Goal: Task Accomplishment & Management: Manage account settings

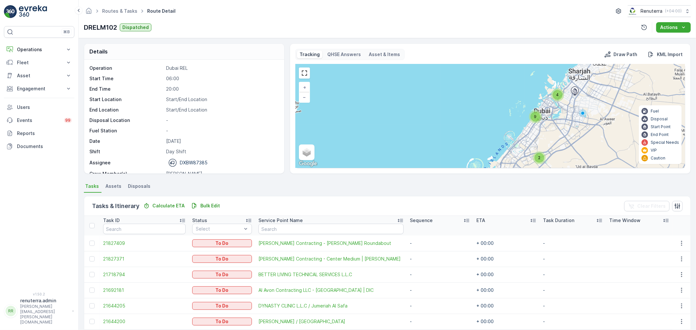
click at [530, 118] on div "9" at bounding box center [535, 117] width 10 height 10
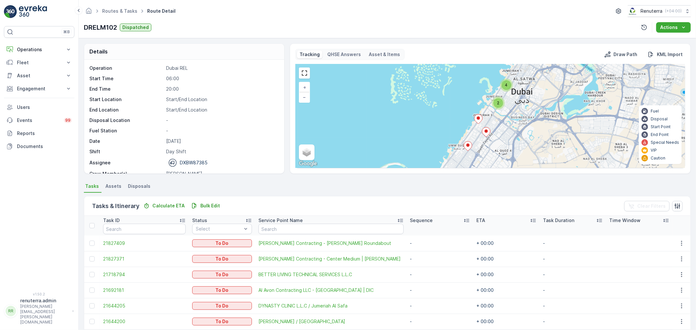
click at [498, 106] on div "2" at bounding box center [498, 103] width 10 height 10
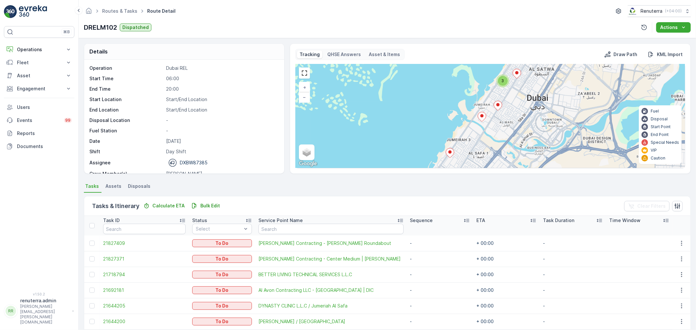
click at [503, 81] on span "3" at bounding box center [502, 80] width 3 height 5
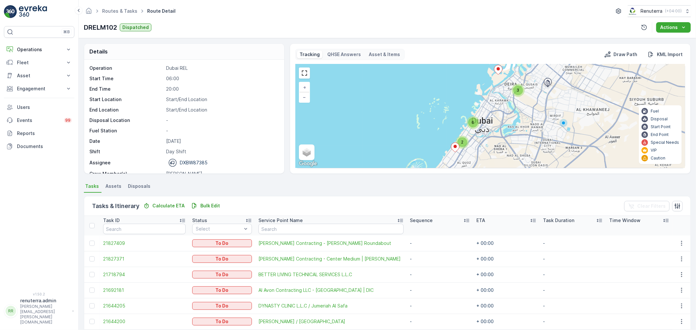
click at [472, 123] on span "6" at bounding box center [473, 122] width 3 height 5
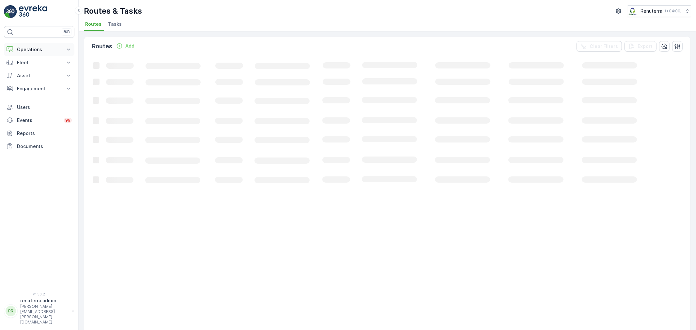
click at [41, 44] on button "Operations" at bounding box center [39, 49] width 70 height 13
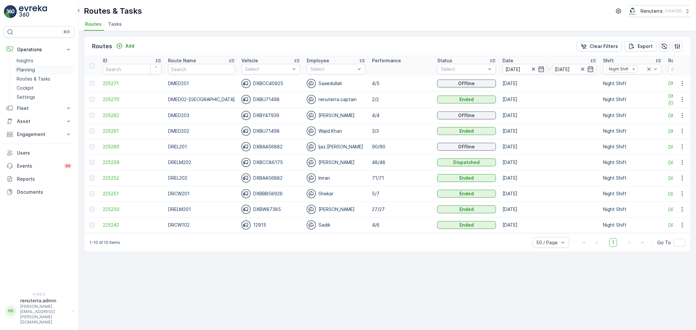
click at [32, 69] on p "Planning" at bounding box center [26, 70] width 18 height 7
click at [108, 160] on span "225259" at bounding box center [132, 162] width 59 height 7
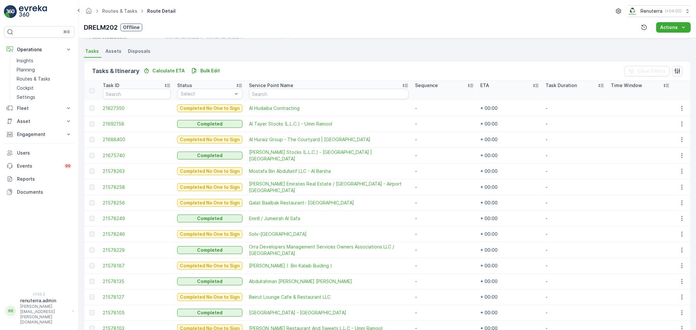
scroll to position [33, 0]
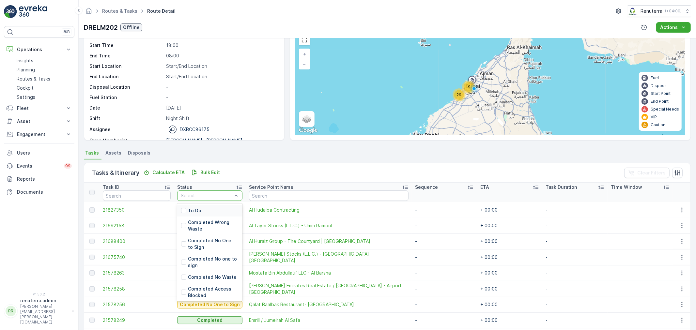
drag, startPoint x: 263, startPoint y: 151, endPoint x: 256, endPoint y: 158, distance: 10.4
click at [262, 151] on ul "Tasks Assets Disposals" at bounding box center [387, 153] width 607 height 11
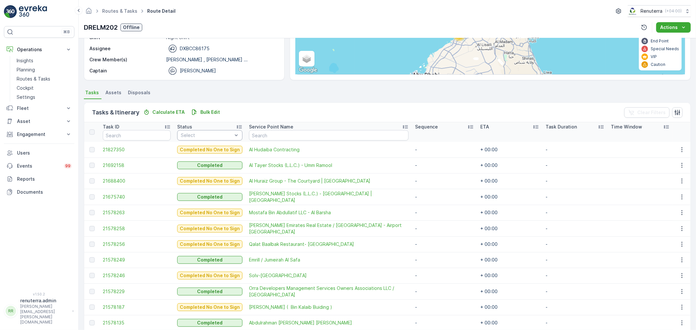
scroll to position [145, 0]
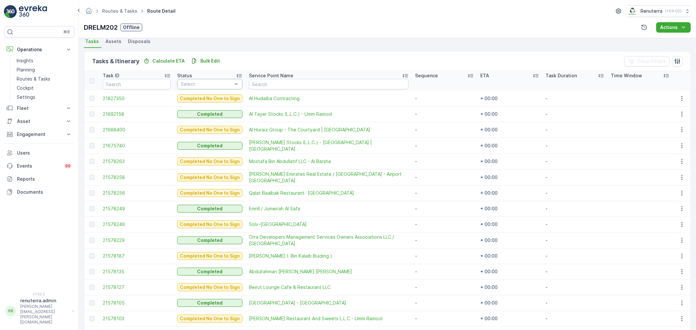
click at [252, 56] on div "Tasks & Itinerary Calculate ETA Bulk Edit Clear Filters" at bounding box center [387, 62] width 606 height 20
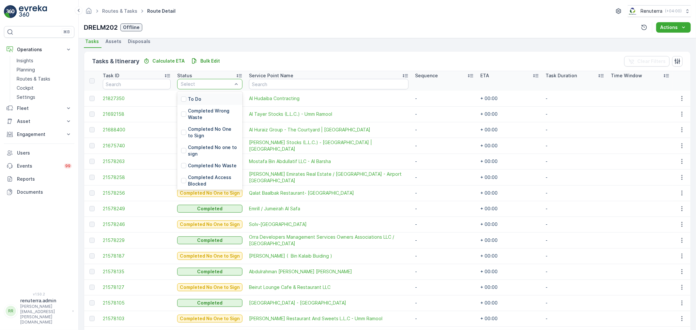
click at [194, 100] on p "To Do" at bounding box center [194, 99] width 13 height 7
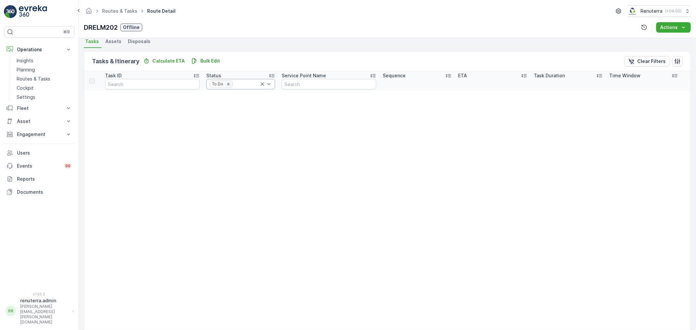
click at [226, 82] on icon "Remove To Do" at bounding box center [228, 84] width 5 height 5
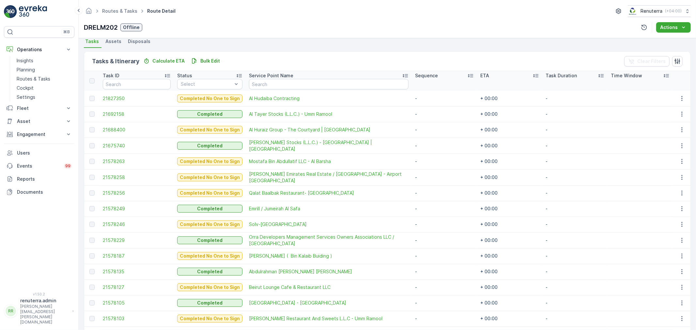
click at [252, 54] on div "Tasks & Itinerary Calculate ETA Bulk Edit Clear Filters" at bounding box center [387, 62] width 606 height 20
click at [268, 44] on ul "Tasks Assets Disposals" at bounding box center [387, 42] width 607 height 11
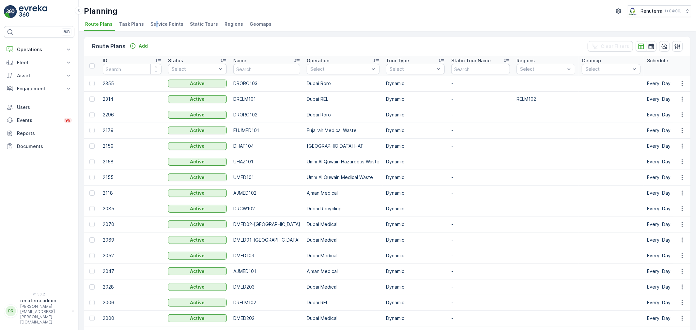
click at [155, 27] on span "Service Points" at bounding box center [166, 24] width 33 height 7
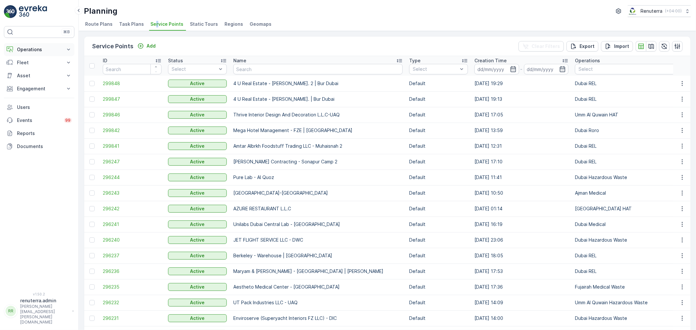
click at [38, 51] on p "Operations" at bounding box center [39, 49] width 44 height 7
click at [42, 79] on p "Routes & Tasks" at bounding box center [34, 79] width 34 height 7
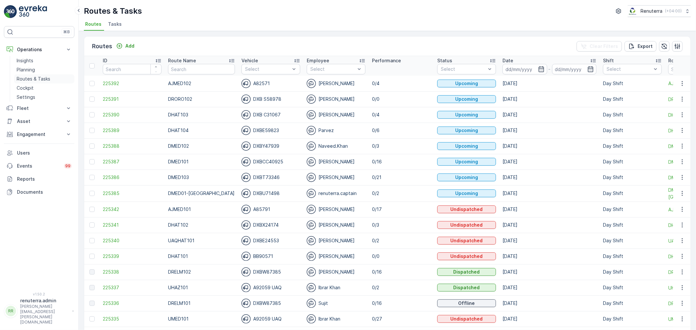
click at [37, 80] on p "Routes & Tasks" at bounding box center [34, 79] width 34 height 7
click at [110, 270] on span "225338" at bounding box center [132, 272] width 59 height 7
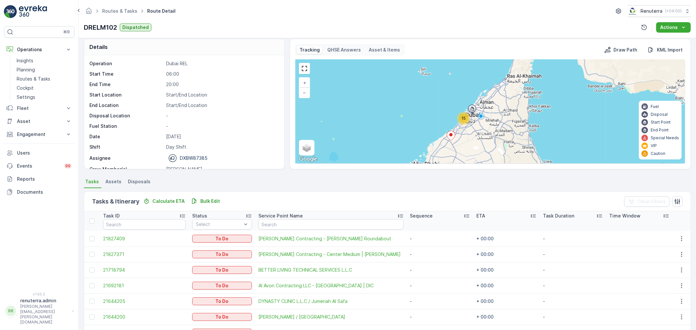
scroll to position [2, 0]
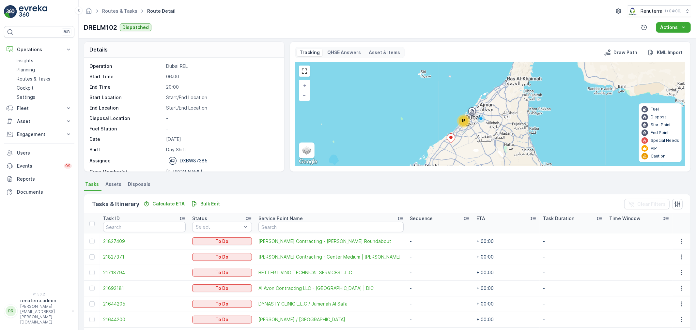
drag, startPoint x: 466, startPoint y: 126, endPoint x: 465, endPoint y: 123, distance: 3.3
click at [466, 126] on div "15" at bounding box center [463, 120] width 13 height 13
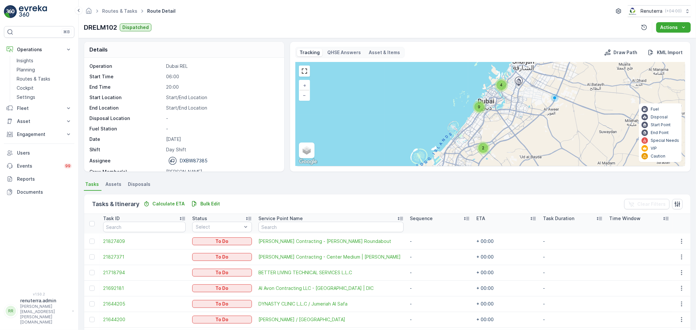
click at [480, 109] on div "9" at bounding box center [479, 107] width 10 height 10
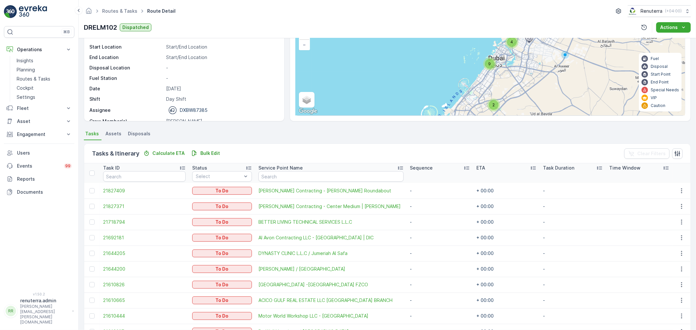
scroll to position [145, 0]
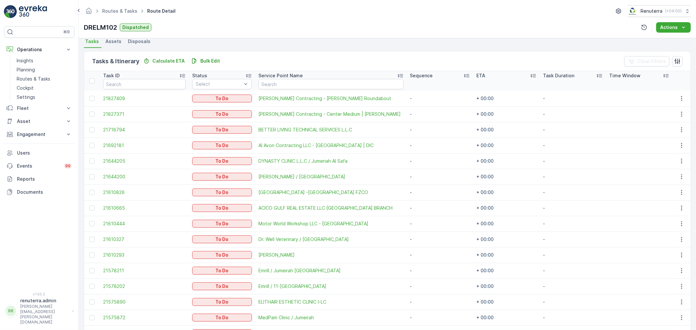
drag, startPoint x: 93, startPoint y: 174, endPoint x: 96, endPoint y: 178, distance: 4.2
click at [93, 174] on div at bounding box center [91, 176] width 5 height 5
click at [89, 174] on input "checkbox" at bounding box center [89, 174] width 0 height 0
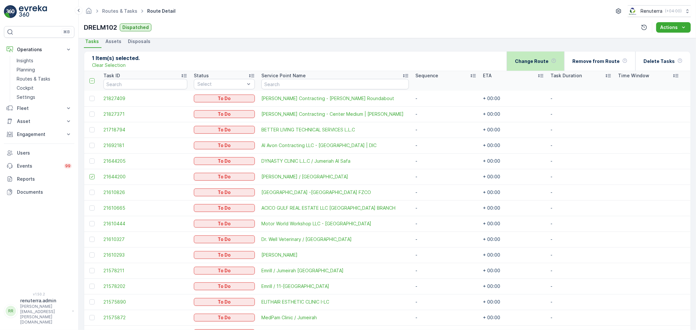
click at [533, 58] on p "Change Route" at bounding box center [532, 61] width 34 height 7
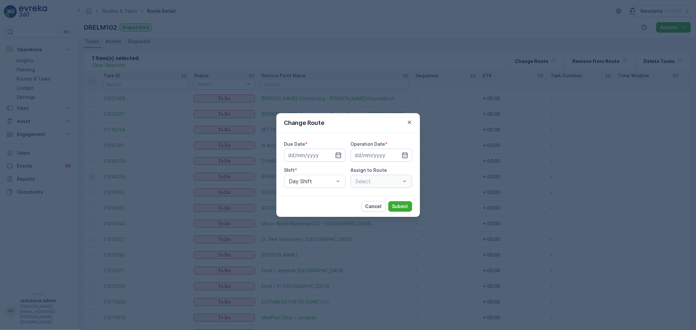
type input "[DATE]"
click at [331, 156] on icon "button" at bounding box center [330, 155] width 7 height 7
type input "18.09.2025"
click at [399, 155] on icon "button" at bounding box center [397, 155] width 7 height 7
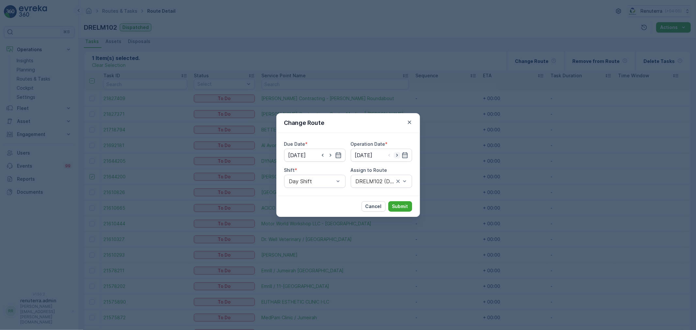
type input "18.09.2025"
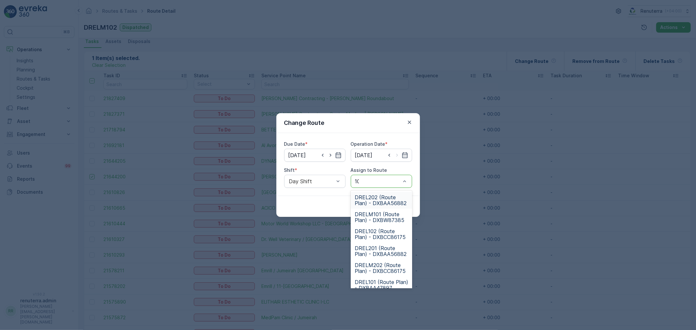
type input "102"
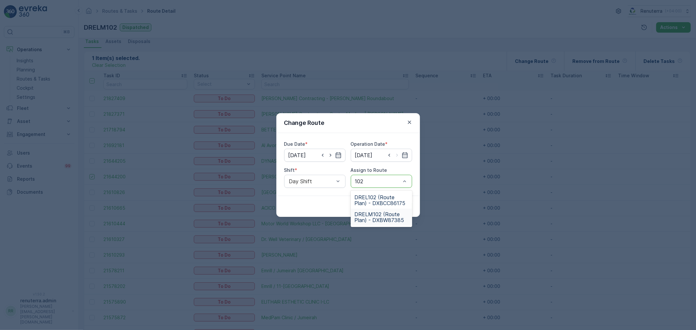
click at [389, 222] on span "DRELM102 (Route Plan) - DXBW87385" at bounding box center [380, 217] width 53 height 12
click at [399, 203] on p "Submit" at bounding box center [400, 206] width 16 height 7
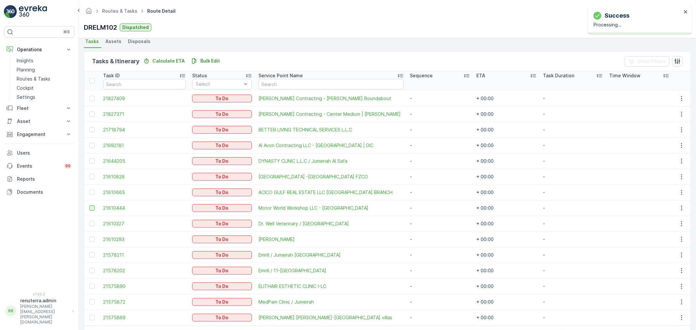
click at [91, 207] on div at bounding box center [91, 207] width 5 height 5
click at [89, 205] on input "checkbox" at bounding box center [89, 205] width 0 height 0
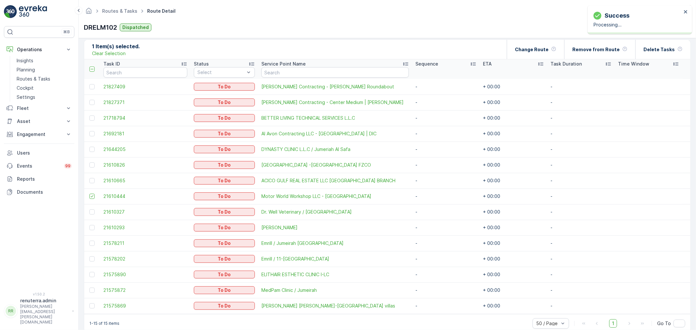
scroll to position [167, 0]
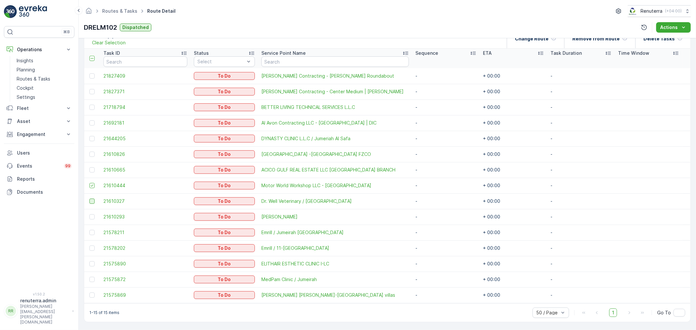
click at [90, 201] on div at bounding box center [91, 201] width 5 height 5
click at [89, 199] on input "checkbox" at bounding box center [89, 199] width 0 height 0
click at [92, 216] on div at bounding box center [91, 216] width 5 height 5
click at [89, 214] on input "checkbox" at bounding box center [89, 214] width 0 height 0
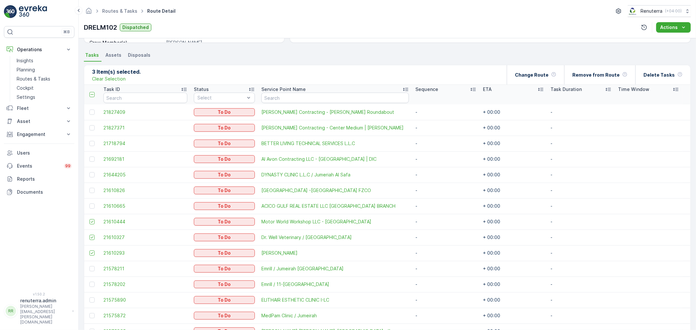
scroll to position [22, 0]
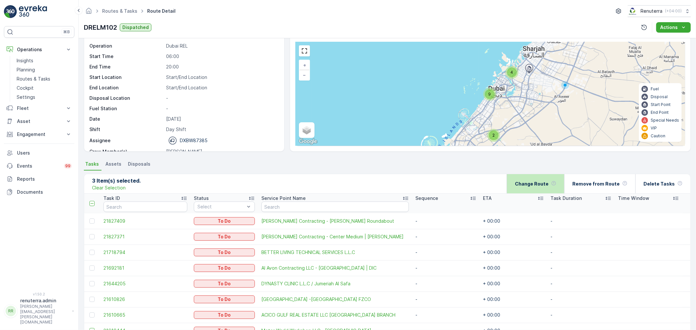
click at [539, 184] on p "Change Route" at bounding box center [532, 184] width 34 height 7
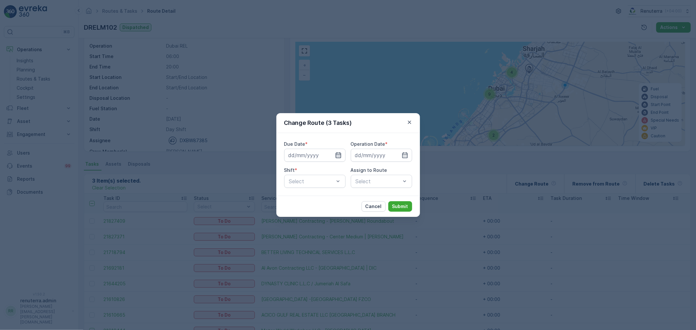
drag, startPoint x: 340, startPoint y: 155, endPoint x: 335, endPoint y: 155, distance: 5.2
click at [339, 155] on icon "button" at bounding box center [338, 155] width 6 height 6
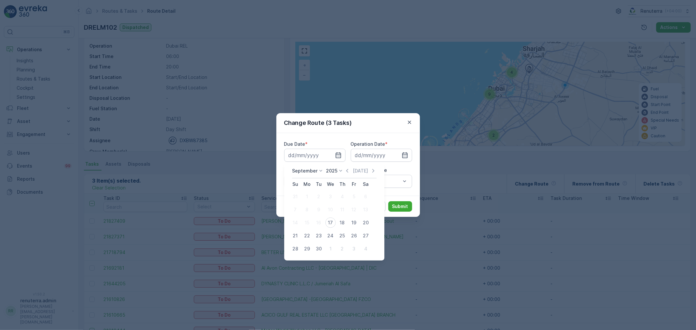
click at [328, 223] on div "17" at bounding box center [330, 223] width 10 height 10
type input "17.09.2025"
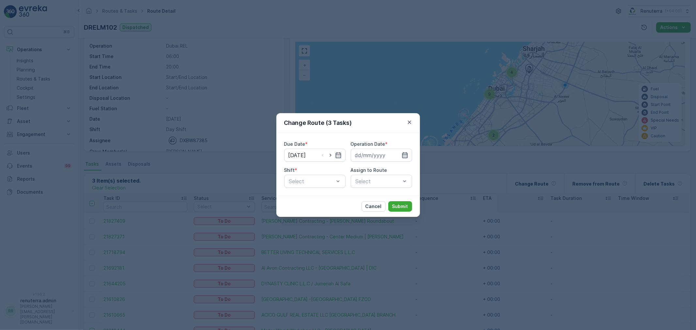
click at [405, 155] on icon "button" at bounding box center [405, 155] width 6 height 6
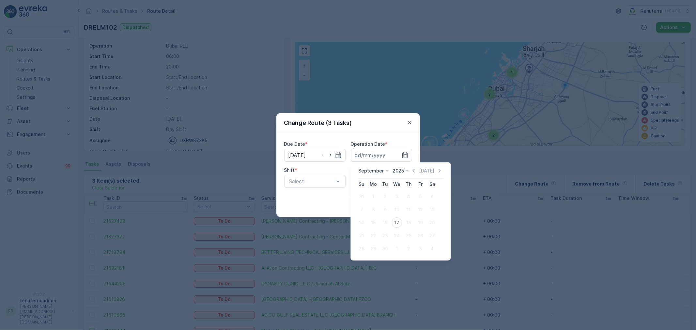
click at [397, 223] on div "17" at bounding box center [396, 223] width 10 height 10
type input "17.09.2025"
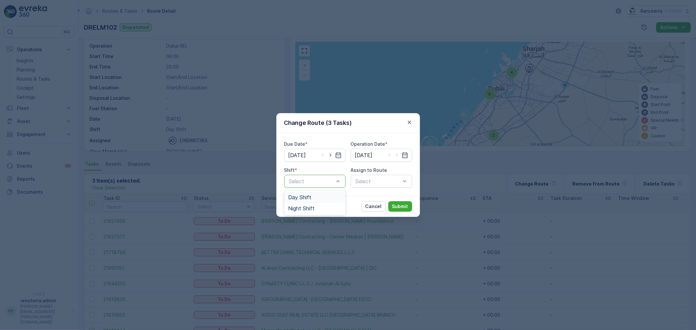
click at [314, 200] on div "Day Shift" at bounding box center [314, 197] width 61 height 11
click at [364, 188] on div "Due Date * 17.09.2025 Operation Date * 17.09.2025 Shift * option Day Shift, sel…" at bounding box center [347, 164] width 143 height 63
click at [366, 185] on div "Select" at bounding box center [381, 181] width 61 height 13
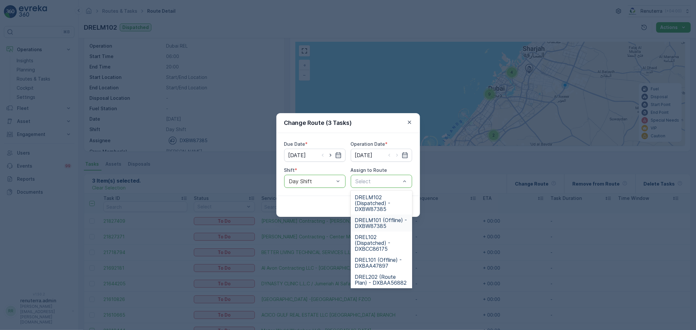
click at [373, 229] on span "DRELM101 (Offline) - DXBW87385" at bounding box center [380, 223] width 53 height 12
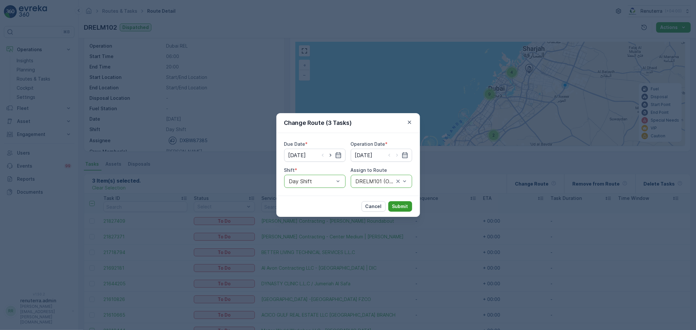
click at [399, 203] on p "Submit" at bounding box center [400, 206] width 16 height 7
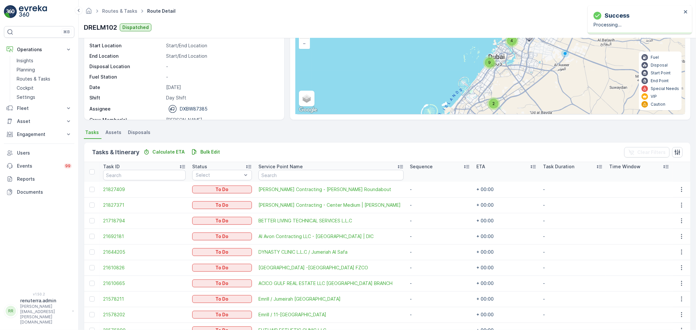
scroll to position [48, 0]
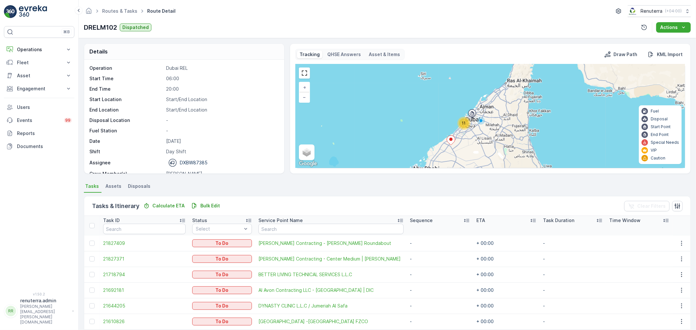
drag, startPoint x: 29, startPoint y: 45, endPoint x: 28, endPoint y: 71, distance: 25.8
click at [30, 46] on button "Operations" at bounding box center [39, 49] width 70 height 13
click at [40, 80] on p "Routes & Tasks" at bounding box center [34, 79] width 34 height 7
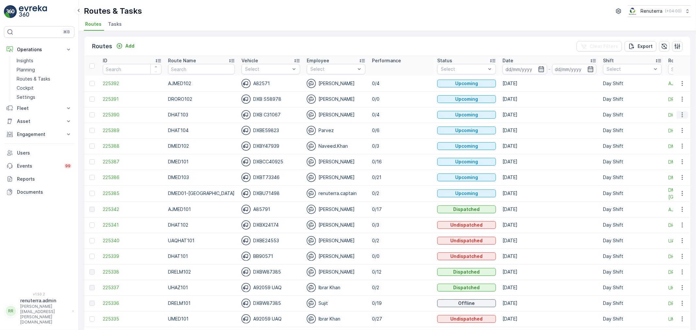
click at [677, 112] on button "button" at bounding box center [682, 115] width 12 height 8
click at [676, 150] on span "Change Assignee" at bounding box center [667, 151] width 38 height 7
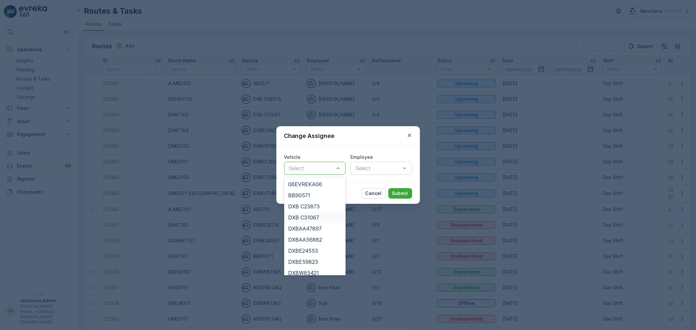
click at [307, 218] on span "DXB C31067" at bounding box center [303, 218] width 31 height 6
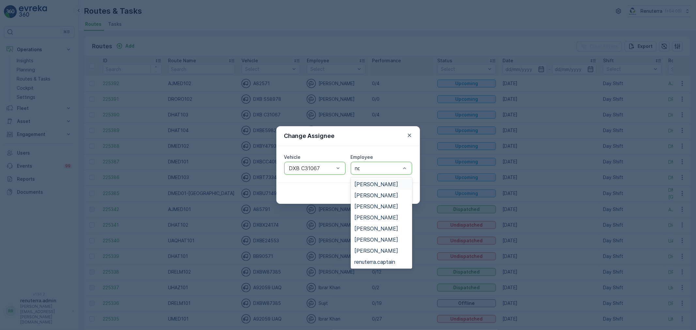
type input "noo"
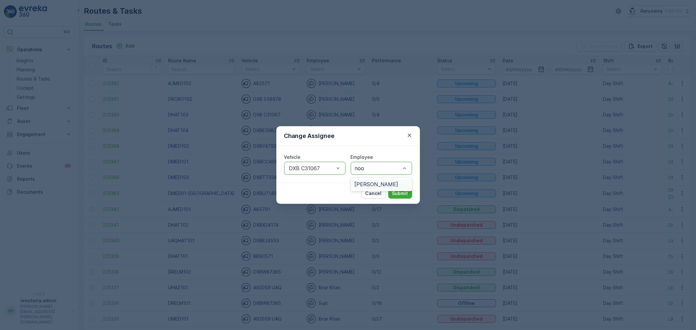
click at [384, 179] on div "Noor Ghani" at bounding box center [381, 184] width 61 height 11
click at [400, 189] on button "Submit" at bounding box center [400, 193] width 24 height 10
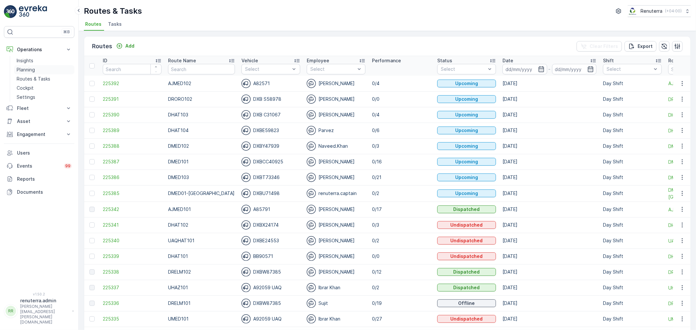
drag, startPoint x: 43, startPoint y: 68, endPoint x: 47, endPoint y: 73, distance: 6.3
click at [43, 68] on link "Planning" at bounding box center [44, 69] width 60 height 9
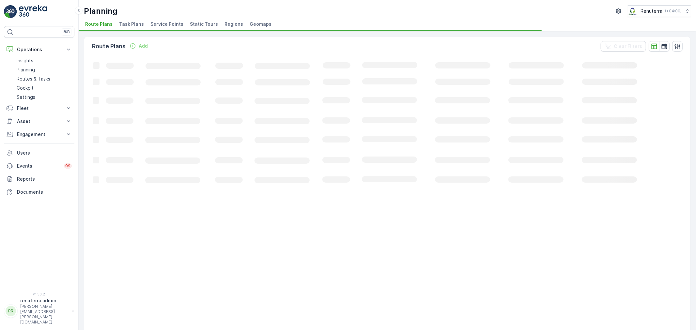
click at [172, 22] on span "Service Points" at bounding box center [166, 24] width 33 height 7
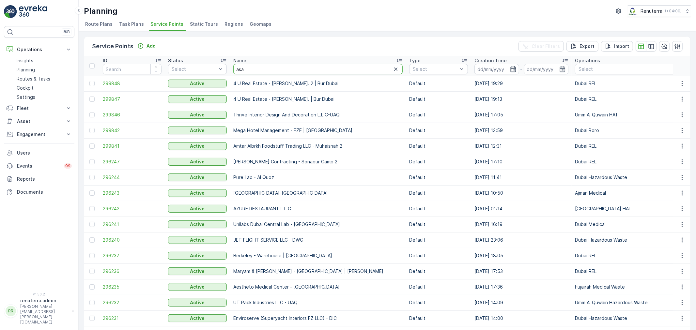
type input "asak"
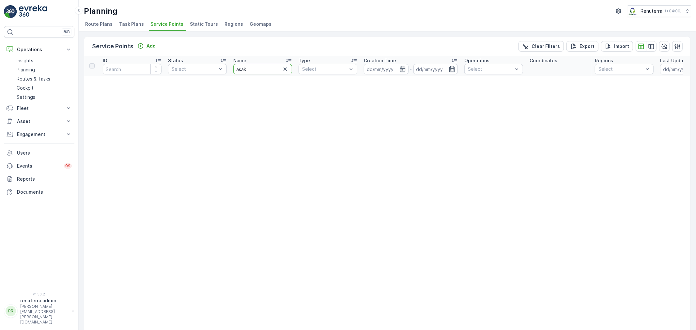
click at [265, 67] on input "asak" at bounding box center [262, 69] width 59 height 10
type input "asa"
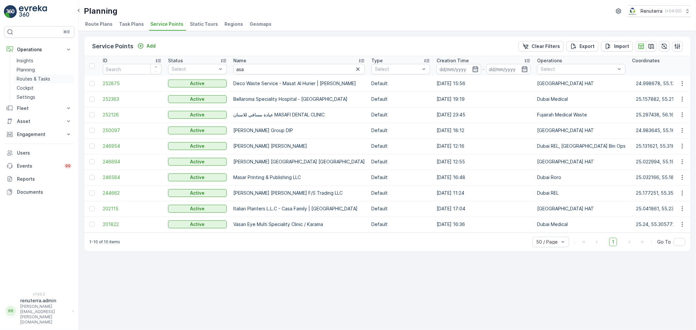
drag, startPoint x: 40, startPoint y: 76, endPoint x: 42, endPoint y: 80, distance: 4.8
click at [40, 76] on p "Routes & Tasks" at bounding box center [34, 79] width 34 height 7
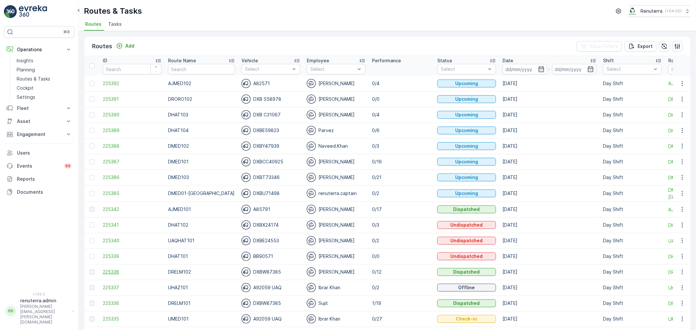
click at [115, 271] on span "225338" at bounding box center [132, 272] width 59 height 7
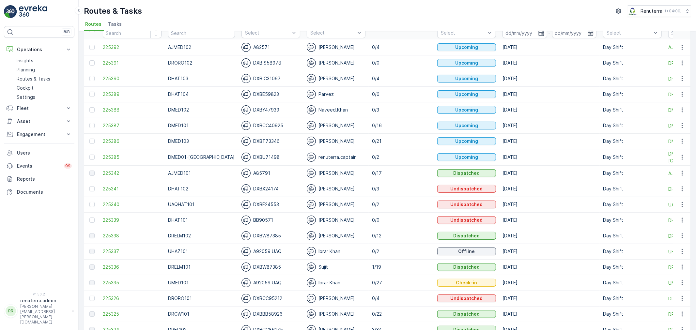
click at [109, 266] on span "225336" at bounding box center [132, 267] width 59 height 7
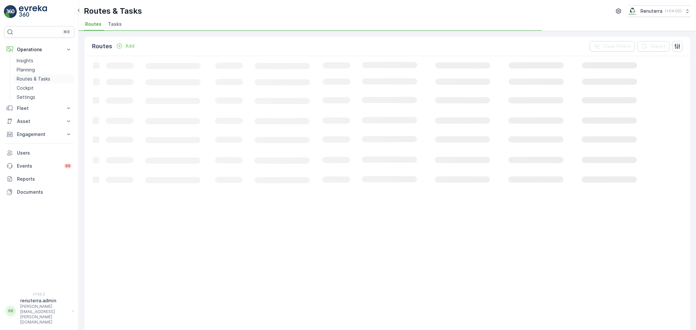
click at [38, 80] on p "Routes & Tasks" at bounding box center [34, 79] width 34 height 7
click at [116, 27] on li "Tasks" at bounding box center [116, 25] width 18 height 11
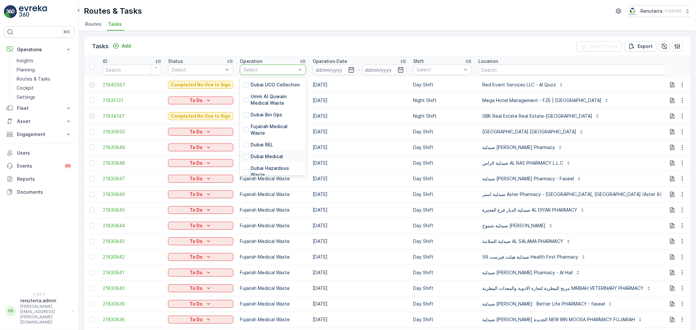
click at [268, 153] on p "Dubai Medical" at bounding box center [266, 156] width 32 height 7
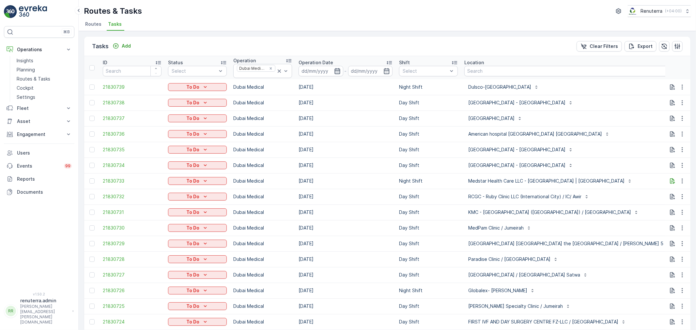
click at [337, 70] on icon "button" at bounding box center [337, 71] width 7 height 7
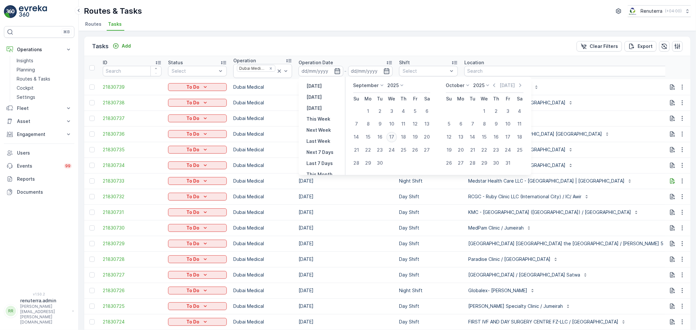
click at [397, 136] on button "17" at bounding box center [392, 137] width 12 height 12
type input "17.09.2025"
click at [395, 137] on div "17" at bounding box center [391, 137] width 10 height 10
type input "17.09.2025"
click at [395, 137] on div "17" at bounding box center [391, 137] width 10 height 10
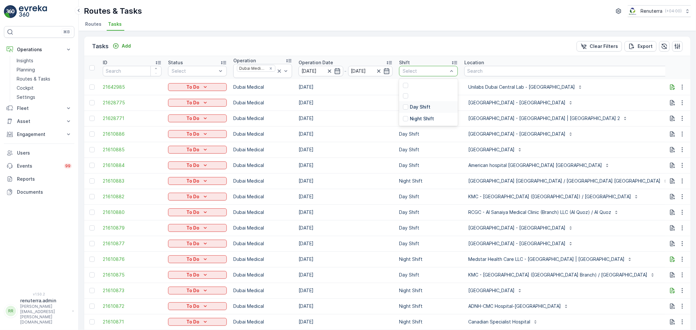
click at [422, 106] on p "Day Shift" at bounding box center [420, 107] width 21 height 7
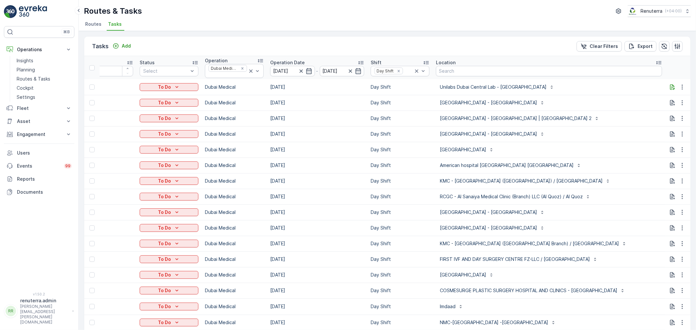
scroll to position [0, 43]
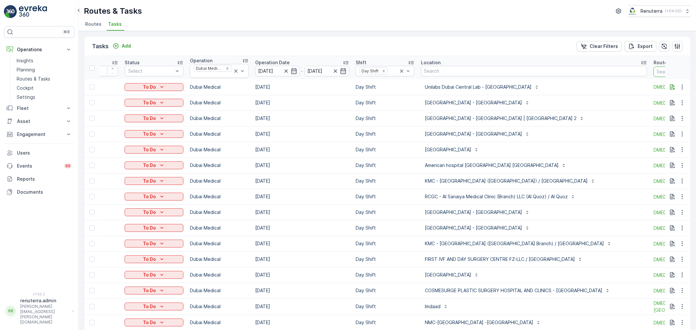
click at [653, 67] on input "text" at bounding box center [682, 72] width 59 height 10
type input "101"
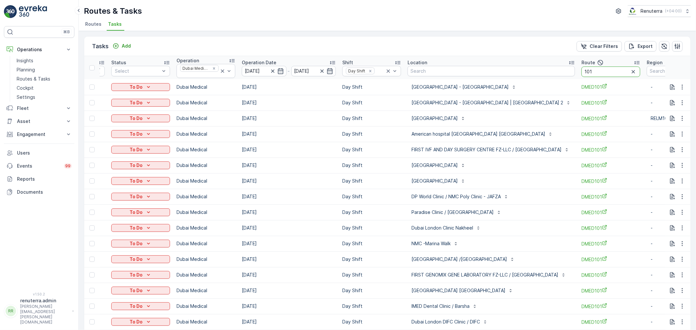
click at [607, 71] on input "101" at bounding box center [610, 72] width 59 height 10
type input "103"
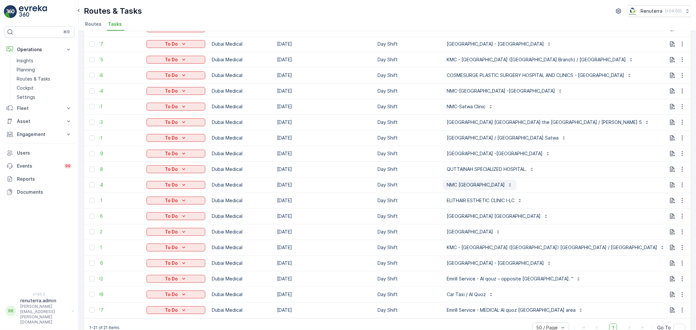
scroll to position [105, 0]
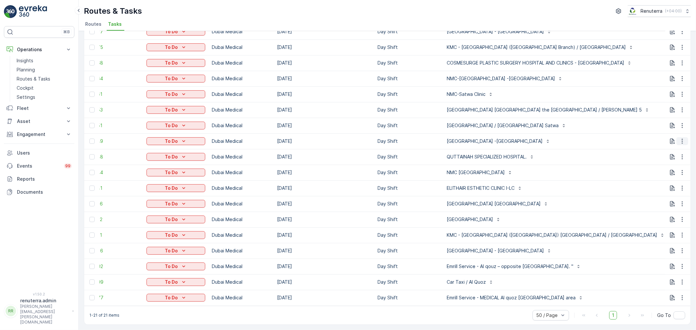
click at [682, 138] on icon "button" at bounding box center [682, 141] width 7 height 7
click at [670, 166] on span "Change Route" at bounding box center [665, 166] width 32 height 7
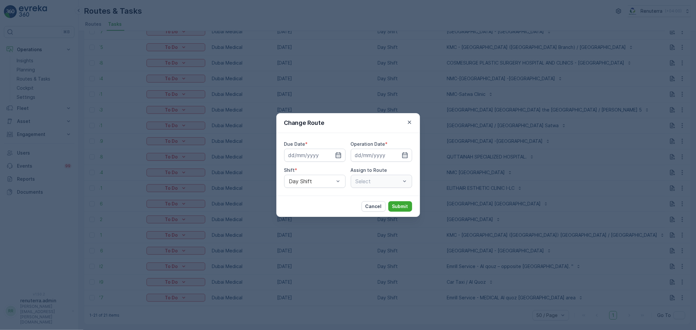
type input "17.09.2025"
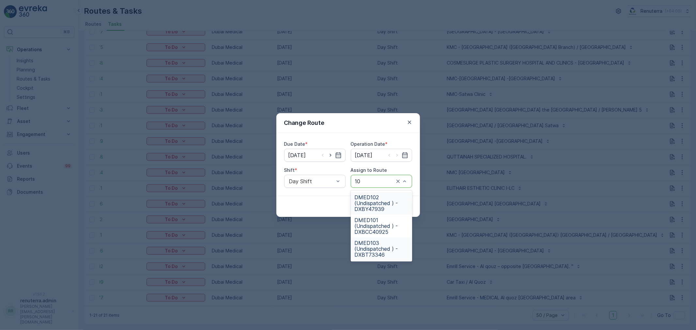
type input "102"
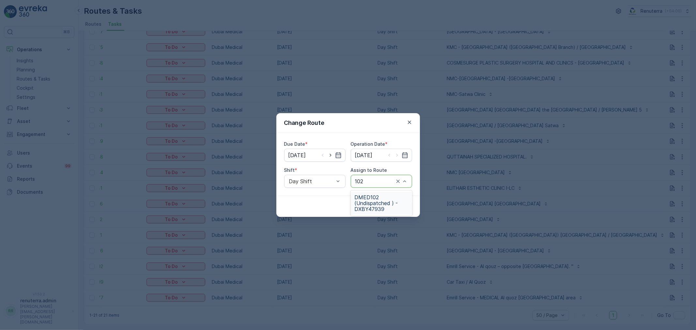
drag, startPoint x: 395, startPoint y: 200, endPoint x: 403, endPoint y: 208, distance: 11.3
click at [394, 200] on span "DMED102 (Undispatched ) - DXBY47939" at bounding box center [380, 203] width 53 height 18
drag, startPoint x: 403, startPoint y: 212, endPoint x: 403, endPoint y: 209, distance: 3.3
click at [403, 211] on div "Cancel Submit" at bounding box center [347, 206] width 143 height 21
click at [402, 207] on p "Submit" at bounding box center [400, 206] width 16 height 7
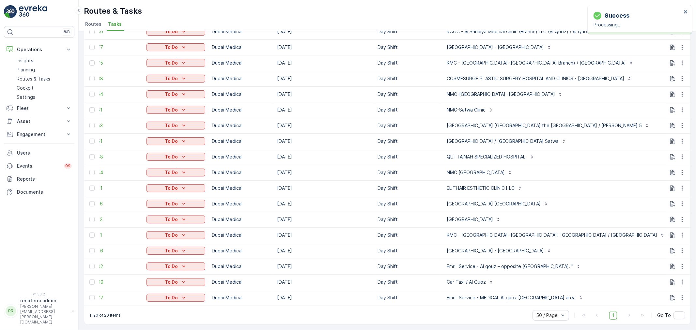
scroll to position [90, 0]
drag, startPoint x: 458, startPoint y: 301, endPoint x: 471, endPoint y: 301, distance: 13.0
click at [471, 301] on td "Emrill Service - MEDICAL Al quoz grand city camp area" at bounding box center [555, 298] width 233 height 16
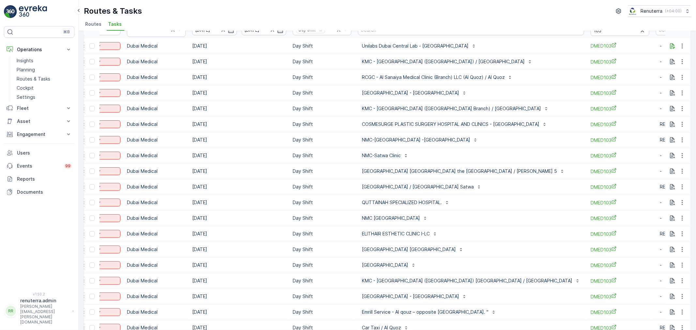
scroll to position [0, 0]
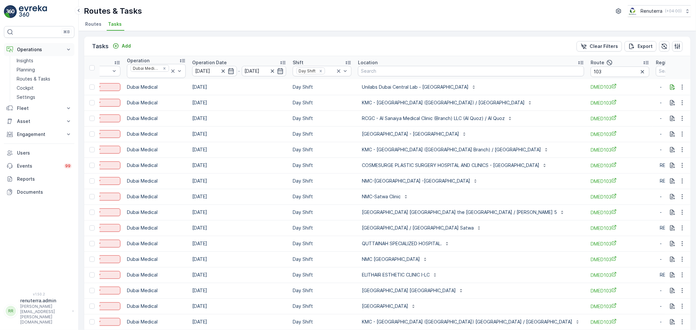
drag, startPoint x: 31, startPoint y: 70, endPoint x: 61, endPoint y: 54, distance: 33.8
click at [31, 70] on p "Planning" at bounding box center [26, 70] width 18 height 7
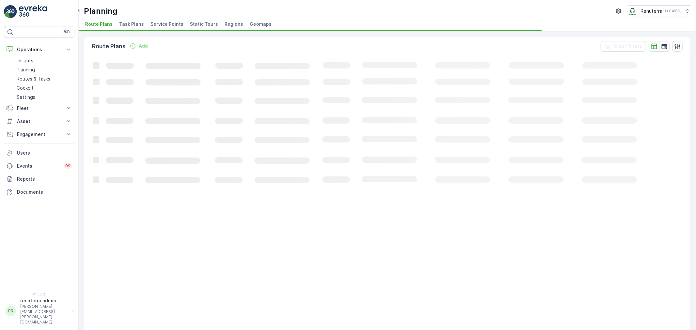
click at [160, 23] on span "Service Points" at bounding box center [166, 24] width 33 height 7
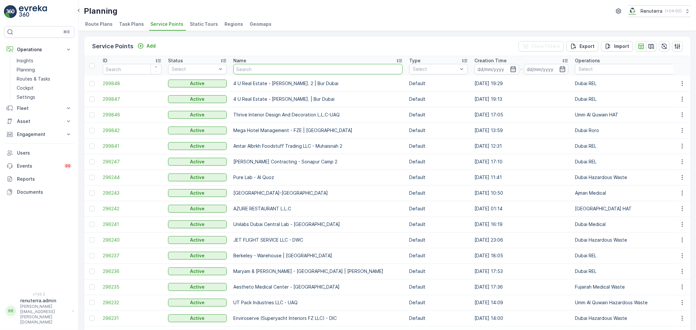
click at [248, 72] on input "text" at bounding box center [317, 69] width 169 height 10
type input "k"
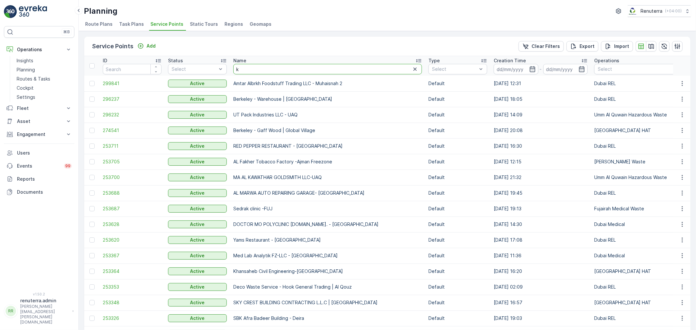
drag, startPoint x: 266, startPoint y: 156, endPoint x: 265, endPoint y: 68, distance: 88.4
click at [265, 68] on input "k" at bounding box center [327, 69] width 188 height 10
type input "ktc"
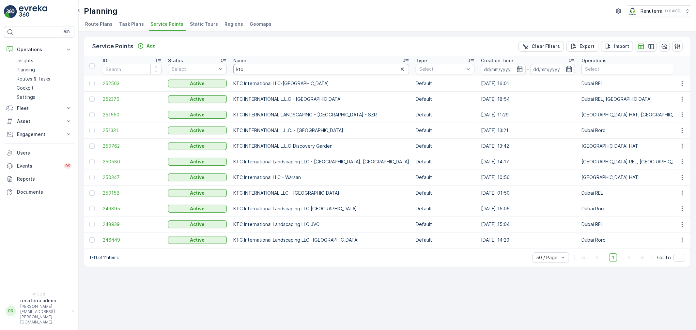
click at [295, 72] on input "ktc" at bounding box center [321, 69] width 176 height 10
click at [113, 164] on span "250580" at bounding box center [132, 161] width 59 height 7
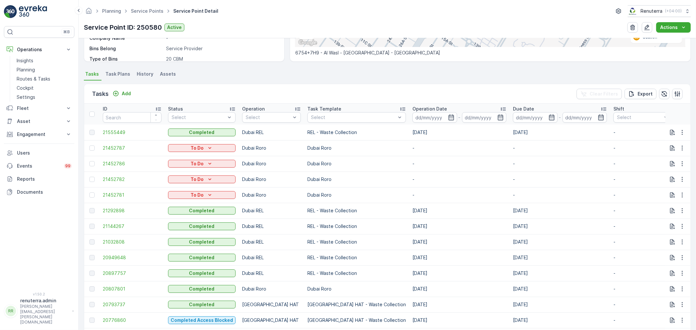
scroll to position [109, 0]
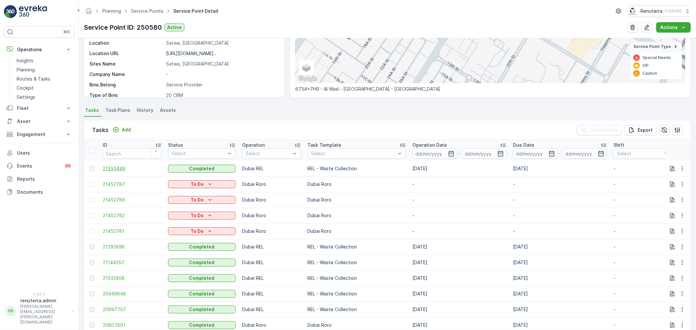
click at [118, 168] on span "21555449" at bounding box center [132, 168] width 59 height 7
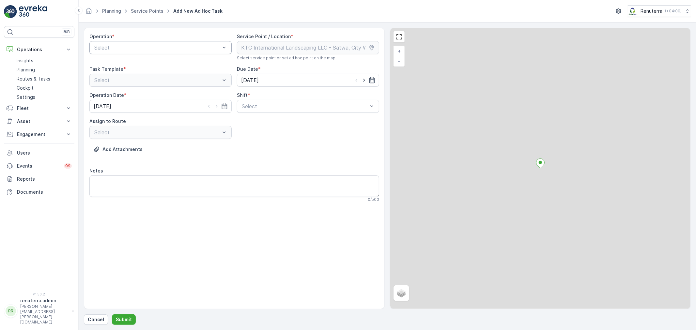
click at [142, 53] on div "Select" at bounding box center [160, 47] width 142 height 13
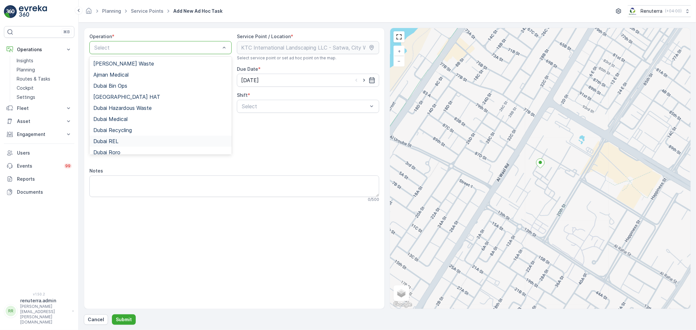
drag, startPoint x: 126, startPoint y: 138, endPoint x: 176, endPoint y: 133, distance: 50.8
click at [126, 139] on div "Dubai REL" at bounding box center [160, 141] width 134 height 6
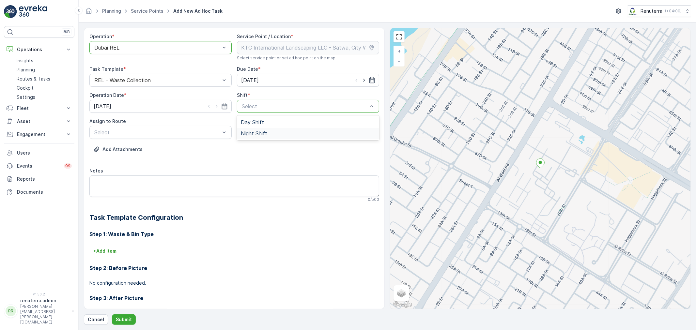
click at [251, 131] on span "Night Shift" at bounding box center [254, 133] width 26 height 6
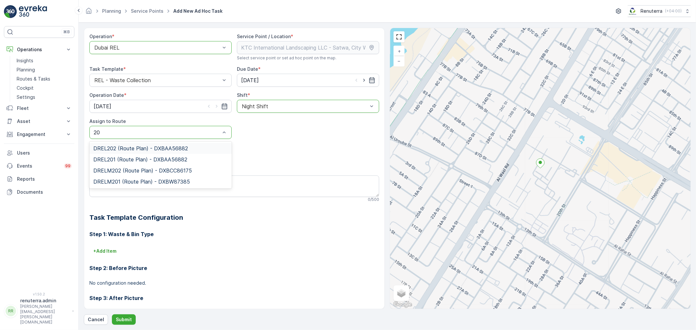
type input "201"
click at [119, 161] on span "DRELM201 (Route Plan) - DXBW87385" at bounding box center [141, 160] width 97 height 6
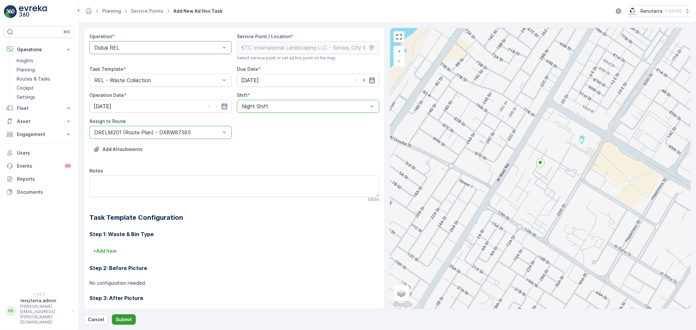
click at [127, 320] on p "Submit" at bounding box center [124, 319] width 16 height 7
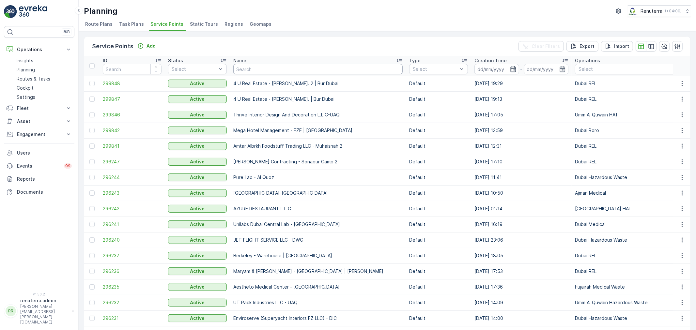
click at [256, 66] on input "text" at bounding box center [317, 69] width 169 height 10
click at [262, 69] on input "text" at bounding box center [317, 69] width 169 height 10
type input "al fat"
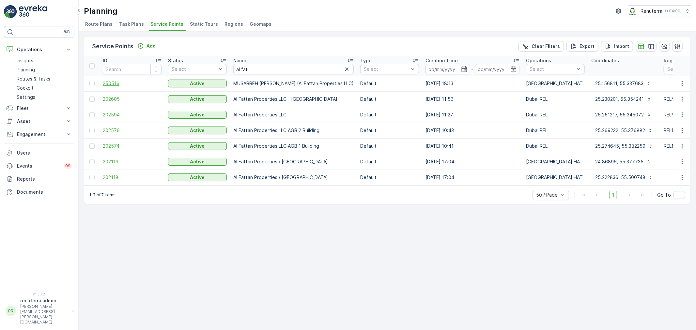
click at [113, 83] on span "250516" at bounding box center [132, 83] width 59 height 7
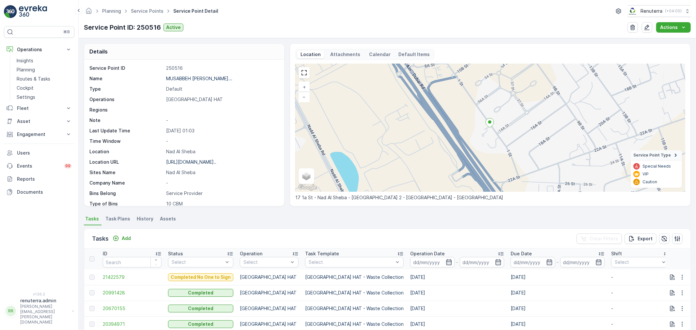
drag, startPoint x: 283, startPoint y: 128, endPoint x: 281, endPoint y: 154, distance: 26.8
click at [282, 156] on div "Service Point ID 250516 Name MUSABBEH RASHID MUSABBEH ALFAT... Type Default Ope…" at bounding box center [184, 133] width 200 height 146
click at [266, 119] on p "-" at bounding box center [221, 120] width 111 height 7
drag, startPoint x: 281, startPoint y: 133, endPoint x: 278, endPoint y: 169, distance: 36.3
click at [279, 174] on div "Service Point ID 250516 Name MUSABBEH RASHID MUSABBEH ALFAT... Type Default Ope…" at bounding box center [184, 133] width 200 height 146
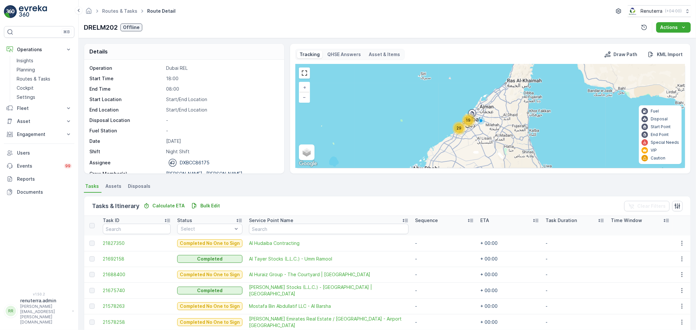
scroll to position [21, 0]
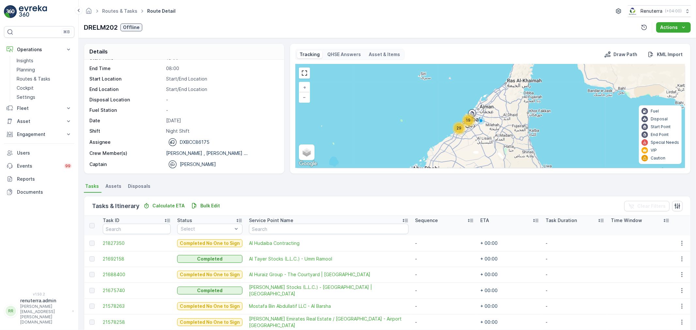
drag, startPoint x: 257, startPoint y: 23, endPoint x: 152, endPoint y: 3, distance: 106.9
click at [247, 22] on div "DRELM202 Offline Actions" at bounding box center [387, 27] width 607 height 10
